Goal: Task Accomplishment & Management: Manage account settings

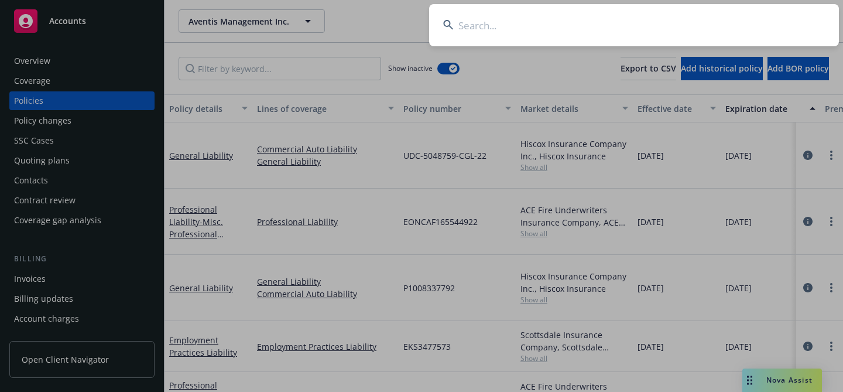
scroll to position [0, 1]
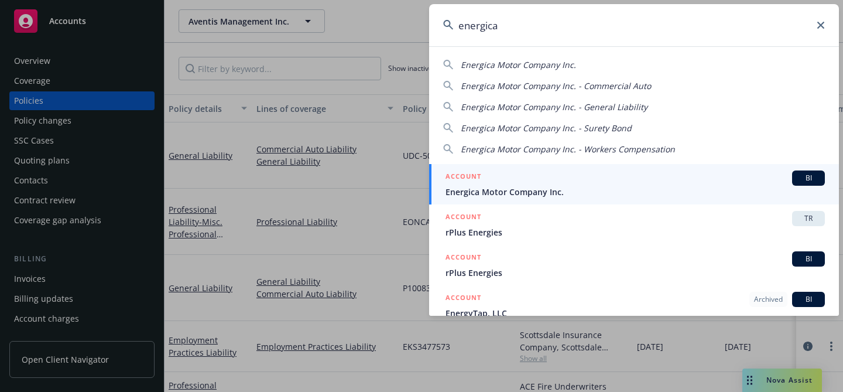
type input "energica"
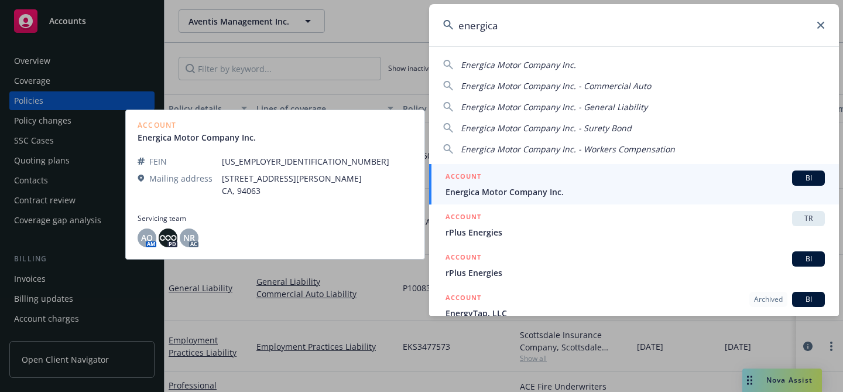
click at [515, 181] on div "ACCOUNT BI" at bounding box center [635, 177] width 379 height 15
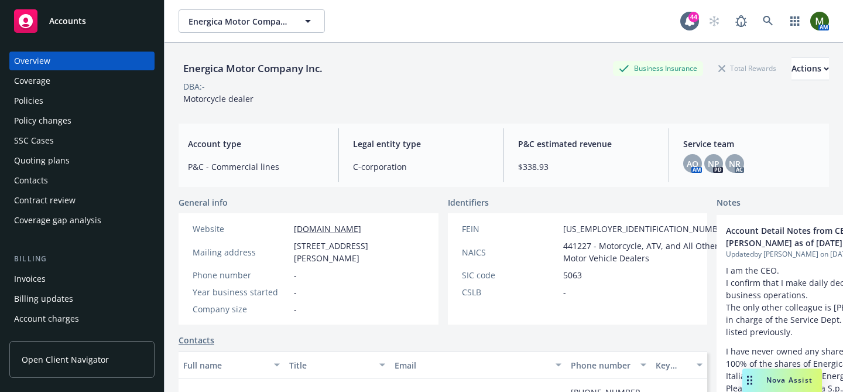
click at [81, 181] on div "Contacts" at bounding box center [82, 180] width 136 height 19
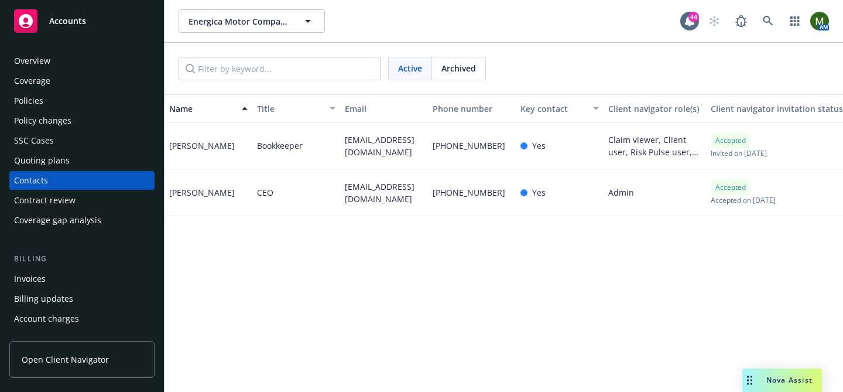
click at [357, 189] on span "sbenatti@energicamotor.com" at bounding box center [384, 192] width 78 height 25
copy span "sbenatti@energicamotor.com"
click at [199, 193] on div "Stefano Benatti" at bounding box center [202, 192] width 66 height 12
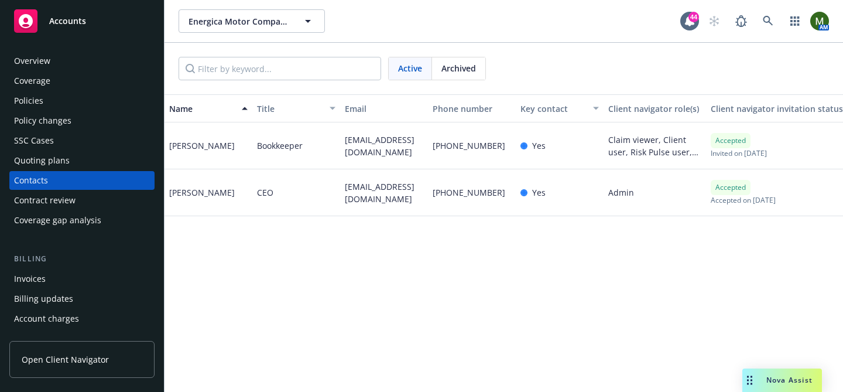
click at [199, 193] on div "Stefano Benatti" at bounding box center [202, 192] width 66 height 12
copy div "Stefano Benatti"
click at [65, 94] on div "Policies" at bounding box center [82, 100] width 136 height 19
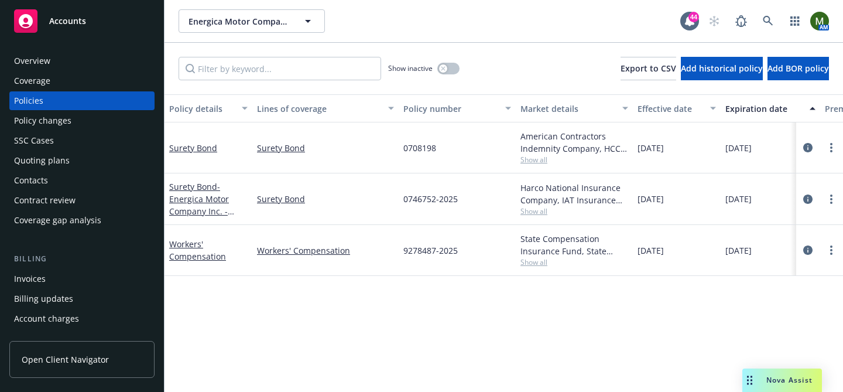
click at [74, 183] on div "Contacts" at bounding box center [82, 180] width 136 height 19
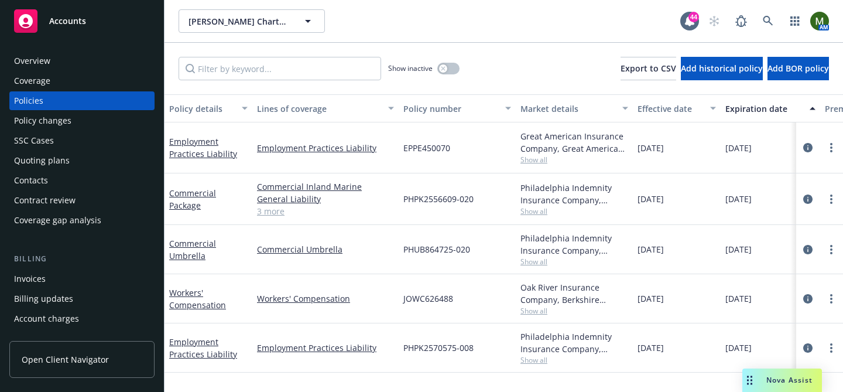
click at [103, 179] on div "Contacts" at bounding box center [82, 180] width 136 height 19
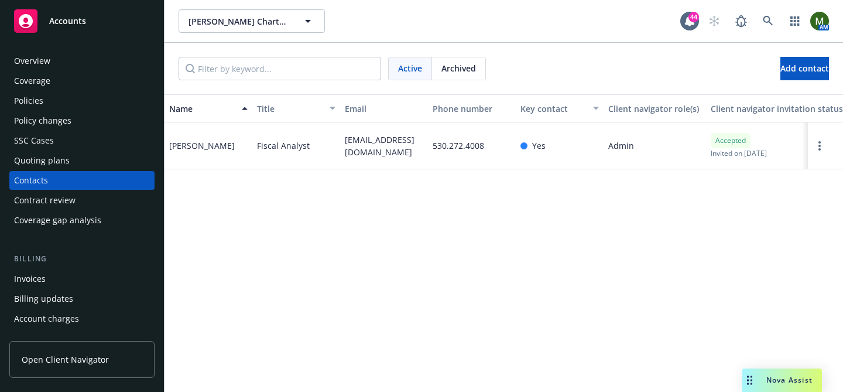
click at [362, 139] on span "[EMAIL_ADDRESS][DOMAIN_NAME]" at bounding box center [384, 146] width 78 height 25
copy span "[EMAIL_ADDRESS][DOMAIN_NAME]"
click at [39, 69] on div "Overview" at bounding box center [32, 61] width 36 height 19
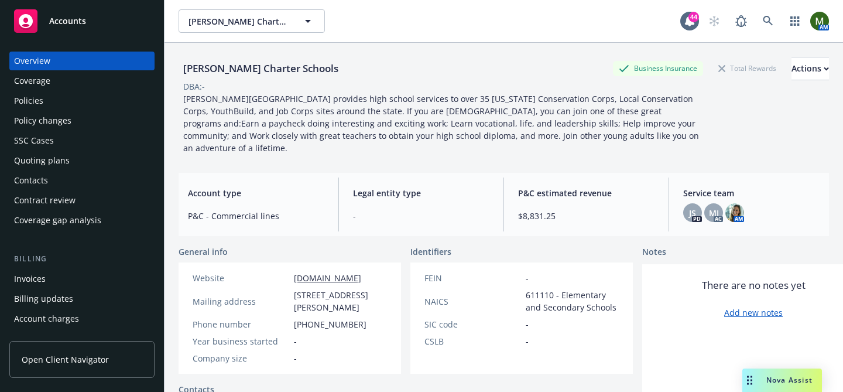
click at [66, 100] on div "Policies" at bounding box center [82, 100] width 136 height 19
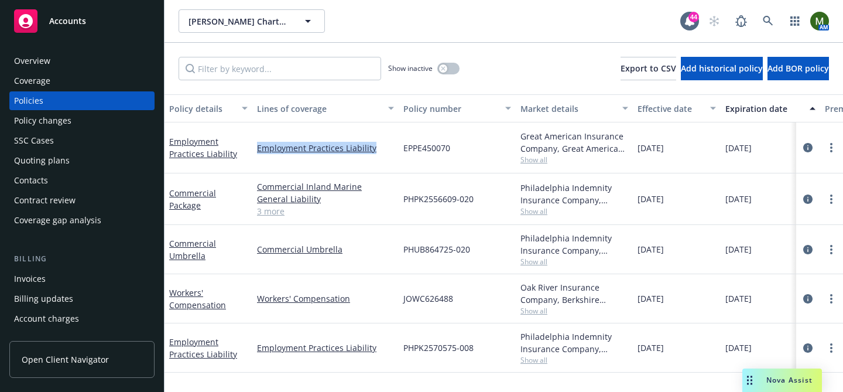
drag, startPoint x: 383, startPoint y: 146, endPoint x: 255, endPoint y: 147, distance: 127.7
click at [255, 147] on div "Employment Practices Liability" at bounding box center [325, 147] width 146 height 51
copy link "Employment Practices Liability"
click at [181, 143] on link "Employment Practices Liability" at bounding box center [203, 147] width 68 height 23
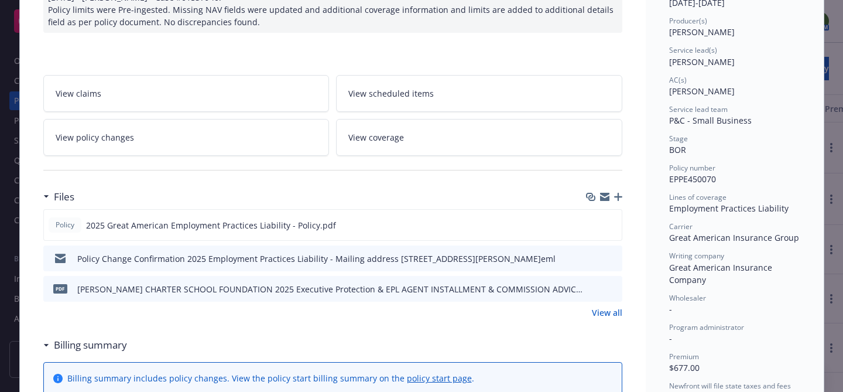
scroll to position [145, 0]
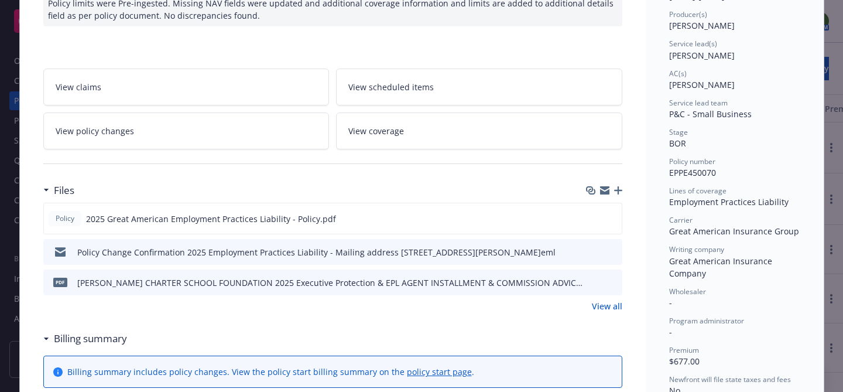
click at [606, 193] on icon "button" at bounding box center [604, 191] width 9 height 5
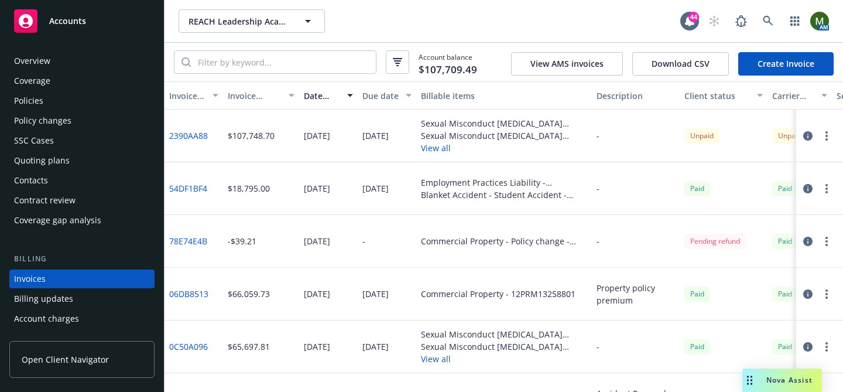
click at [73, 101] on div "Policies" at bounding box center [82, 100] width 136 height 19
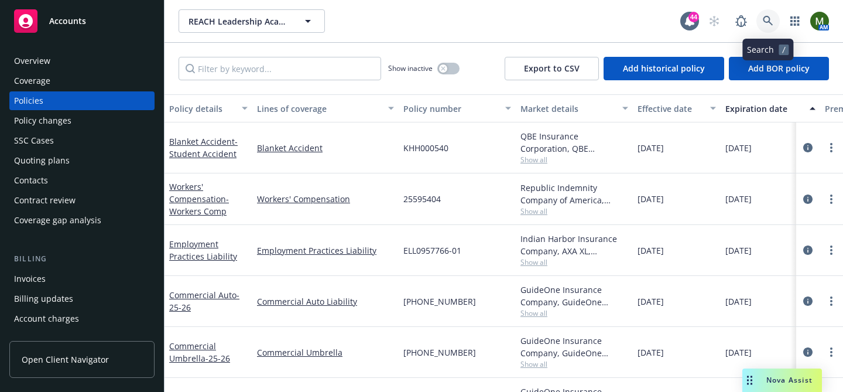
click at [765, 19] on icon at bounding box center [768, 21] width 11 height 11
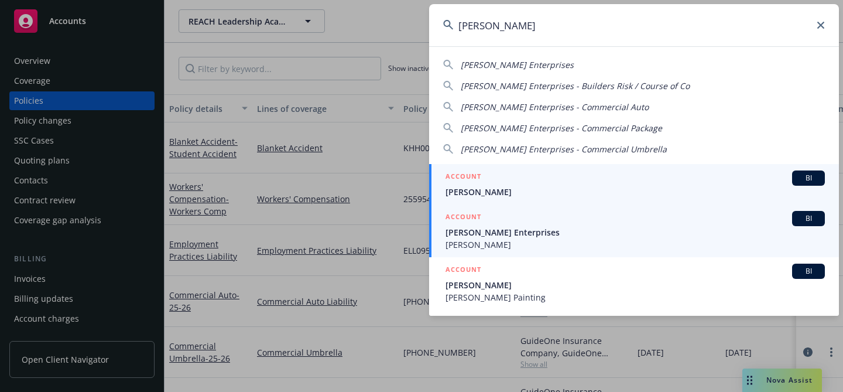
type input "doughty"
click at [487, 236] on span "Doughty Enterprises" at bounding box center [635, 232] width 379 height 12
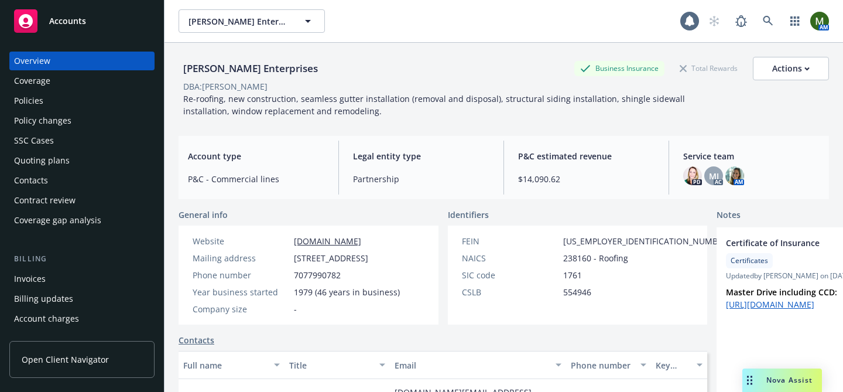
click at [60, 105] on div "Policies" at bounding box center [82, 100] width 136 height 19
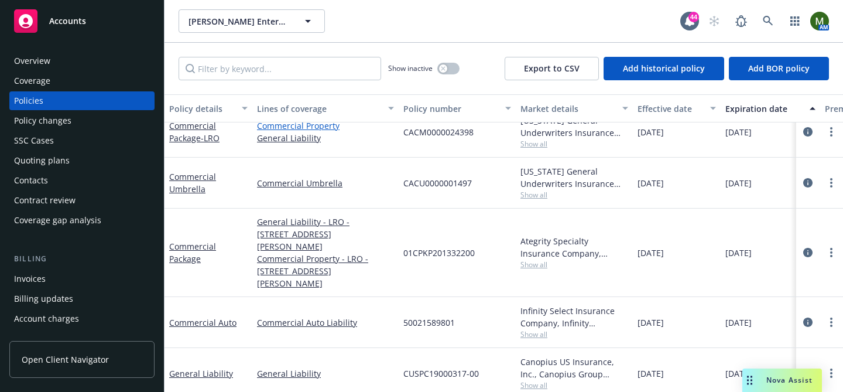
scroll to position [96, 0]
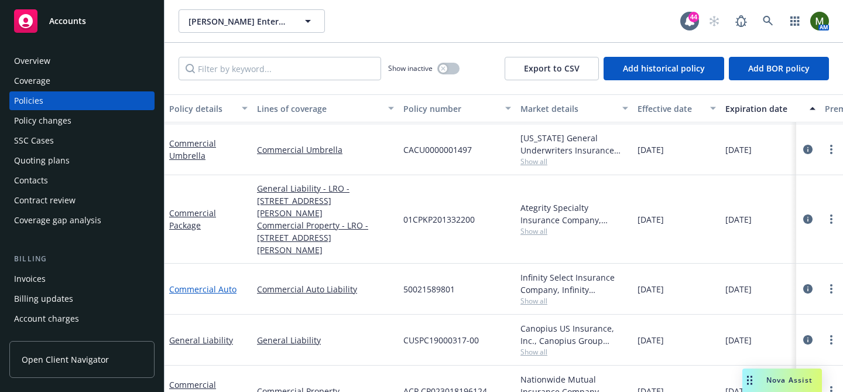
click at [220, 283] on link "Commercial Auto" at bounding box center [202, 288] width 67 height 11
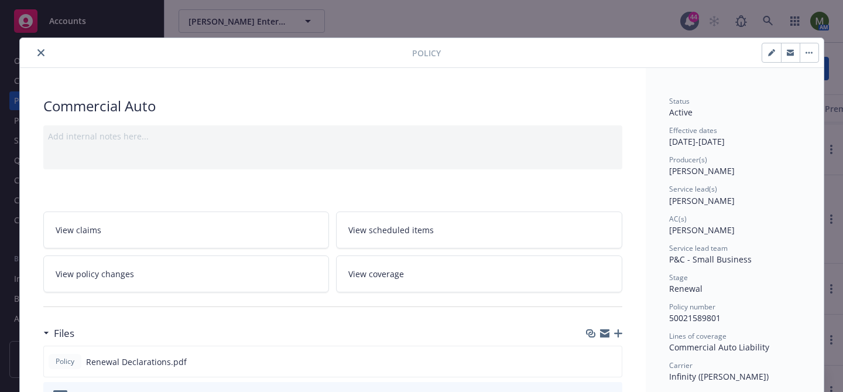
click at [215, 278] on link "View policy changes" at bounding box center [186, 273] width 286 height 37
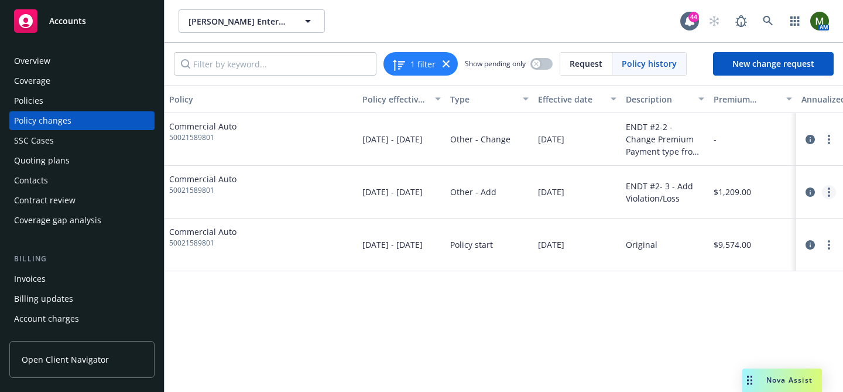
click at [830, 191] on link "more" at bounding box center [829, 192] width 14 height 14
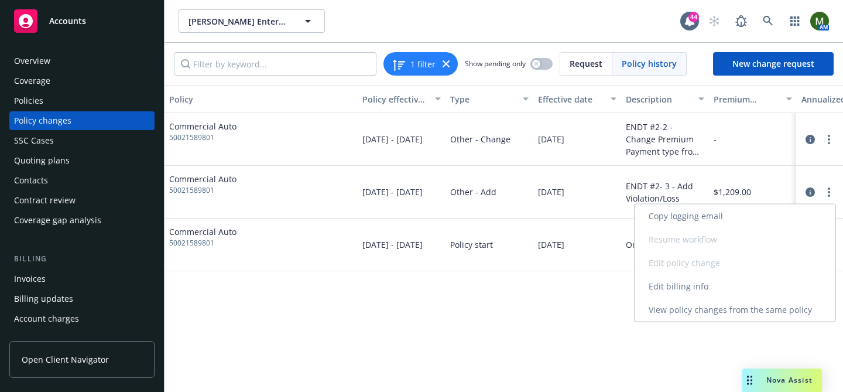
click at [702, 280] on link "Edit billing info" at bounding box center [735, 286] width 201 height 23
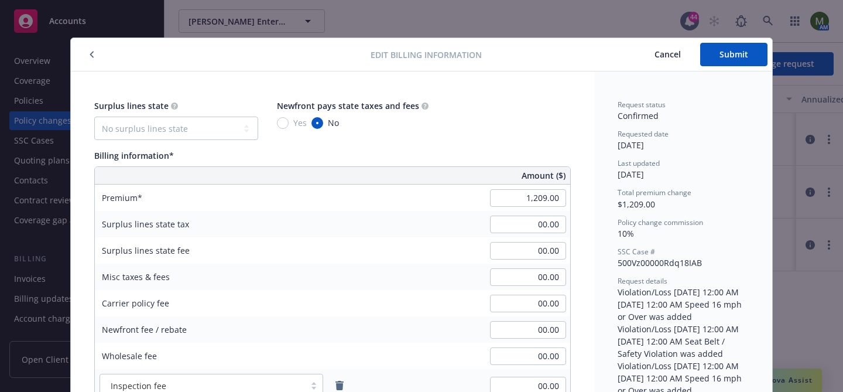
click at [677, 62] on button "Cancel" at bounding box center [667, 54] width 65 height 23
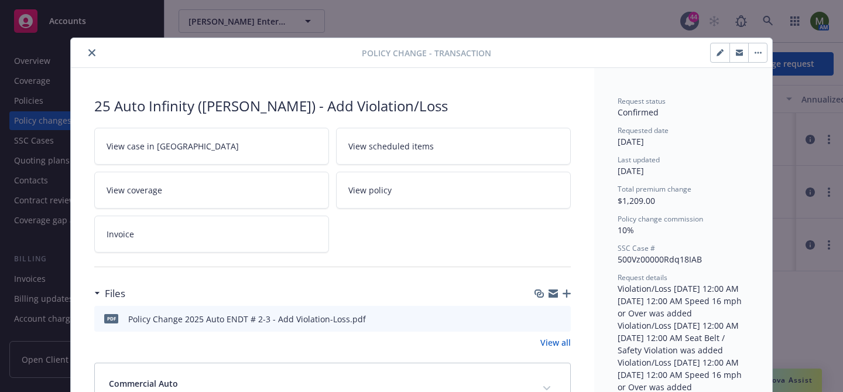
click at [559, 319] on icon "preview file" at bounding box center [560, 318] width 11 height 8
click at [92, 41] on div "Policy change - Transaction" at bounding box center [421, 53] width 701 height 30
click at [92, 49] on button "close" at bounding box center [92, 53] width 14 height 14
